Goal: Information Seeking & Learning: Learn about a topic

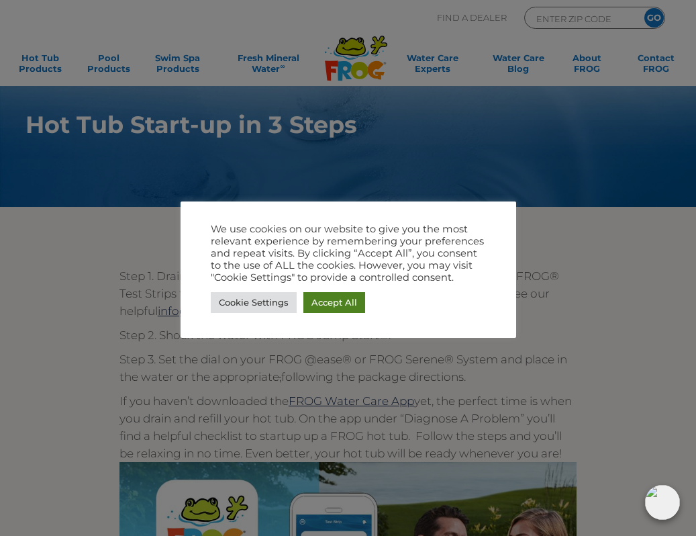
click at [338, 303] on link "Accept All" at bounding box center [335, 302] width 62 height 21
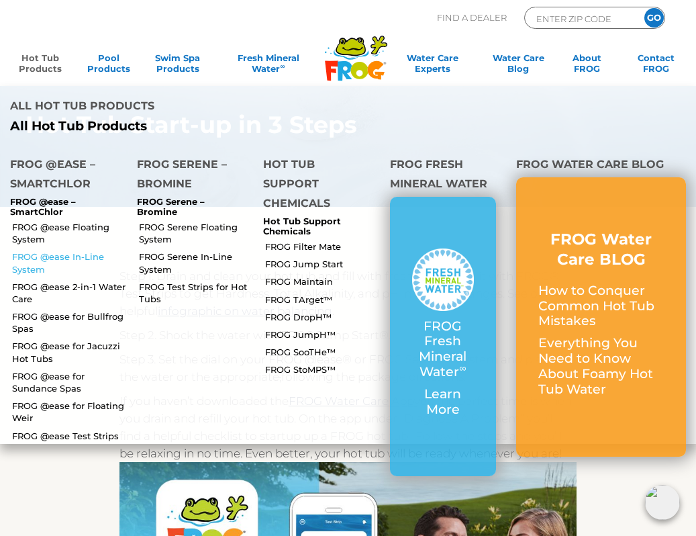
click at [29, 250] on link "FROG @ease In-Line System" at bounding box center [69, 262] width 115 height 24
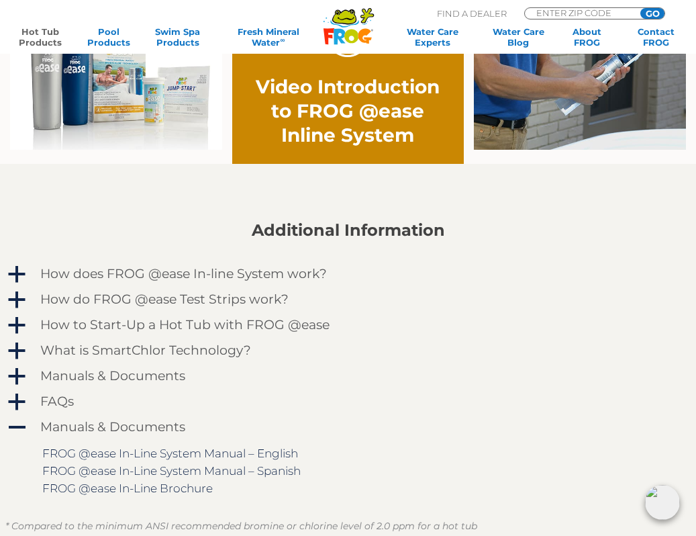
scroll to position [920, 0]
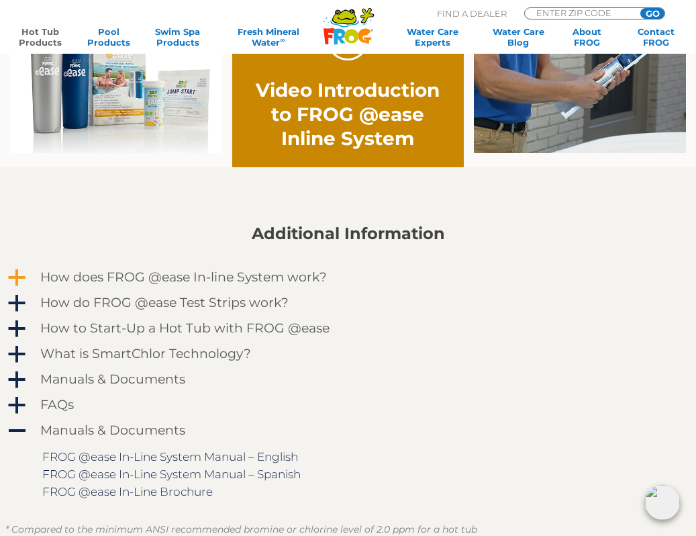
click at [171, 285] on h4 "How does FROG @ease In-line System work?" at bounding box center [183, 277] width 287 height 15
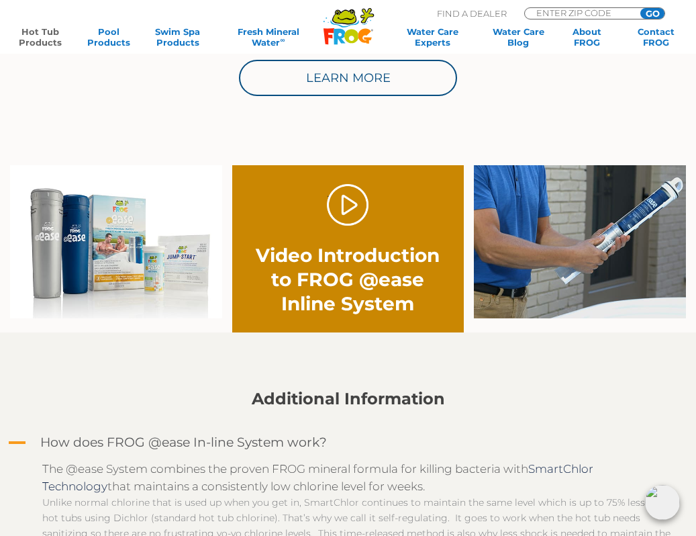
scroll to position [751, 0]
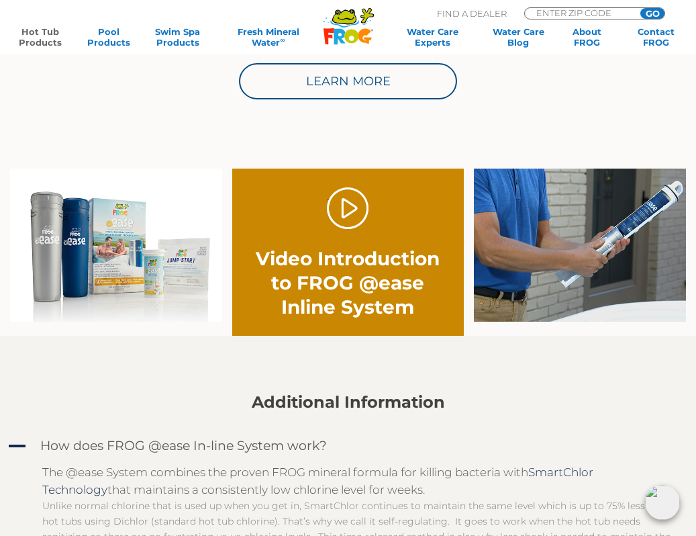
click at [343, 230] on div ". Video Introduction to FROG @ease Inline System" at bounding box center [348, 253] width 186 height 132
click at [342, 210] on link "." at bounding box center [348, 208] width 42 height 42
